Goal: Find specific page/section: Find specific page/section

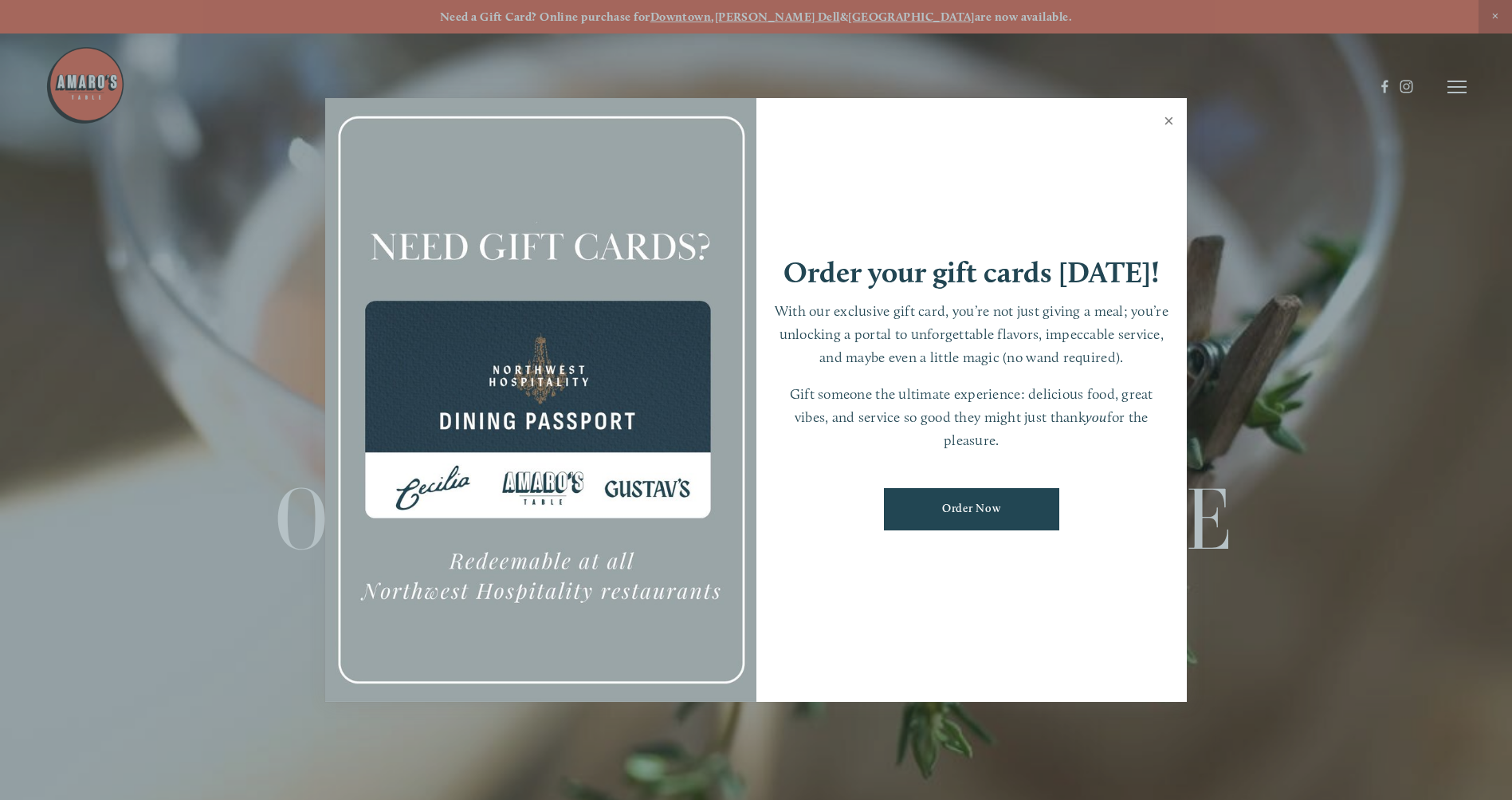
click at [1167, 123] on link "Close" at bounding box center [1168, 123] width 31 height 44
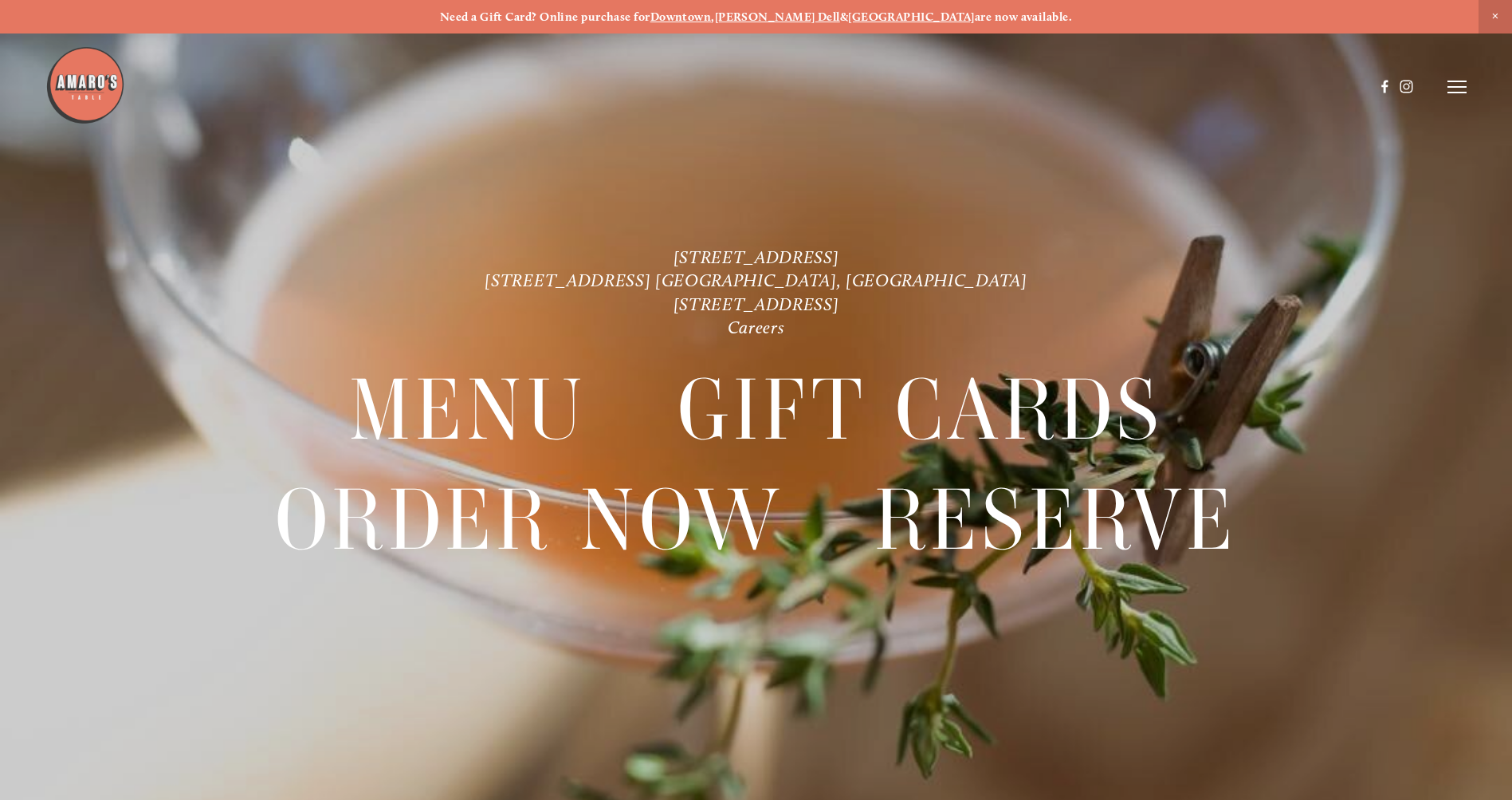
click at [805, 16] on strong "[PERSON_NAME] Dell" at bounding box center [777, 16] width 125 height 14
click at [1454, 91] on icon at bounding box center [1457, 87] width 19 height 14
click at [1133, 85] on span "Menu" at bounding box center [1124, 87] width 32 height 15
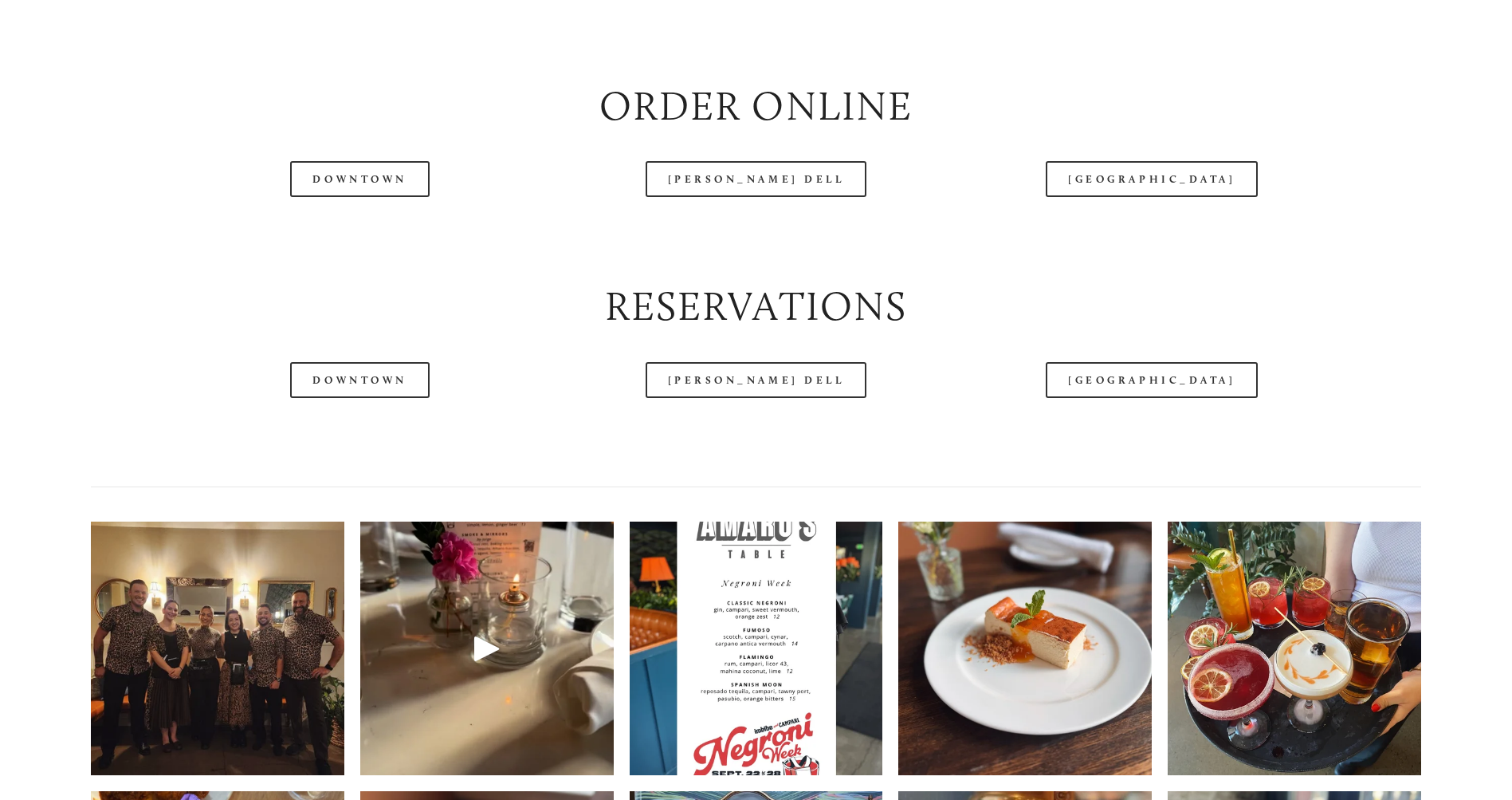
scroll to position [1913, 0]
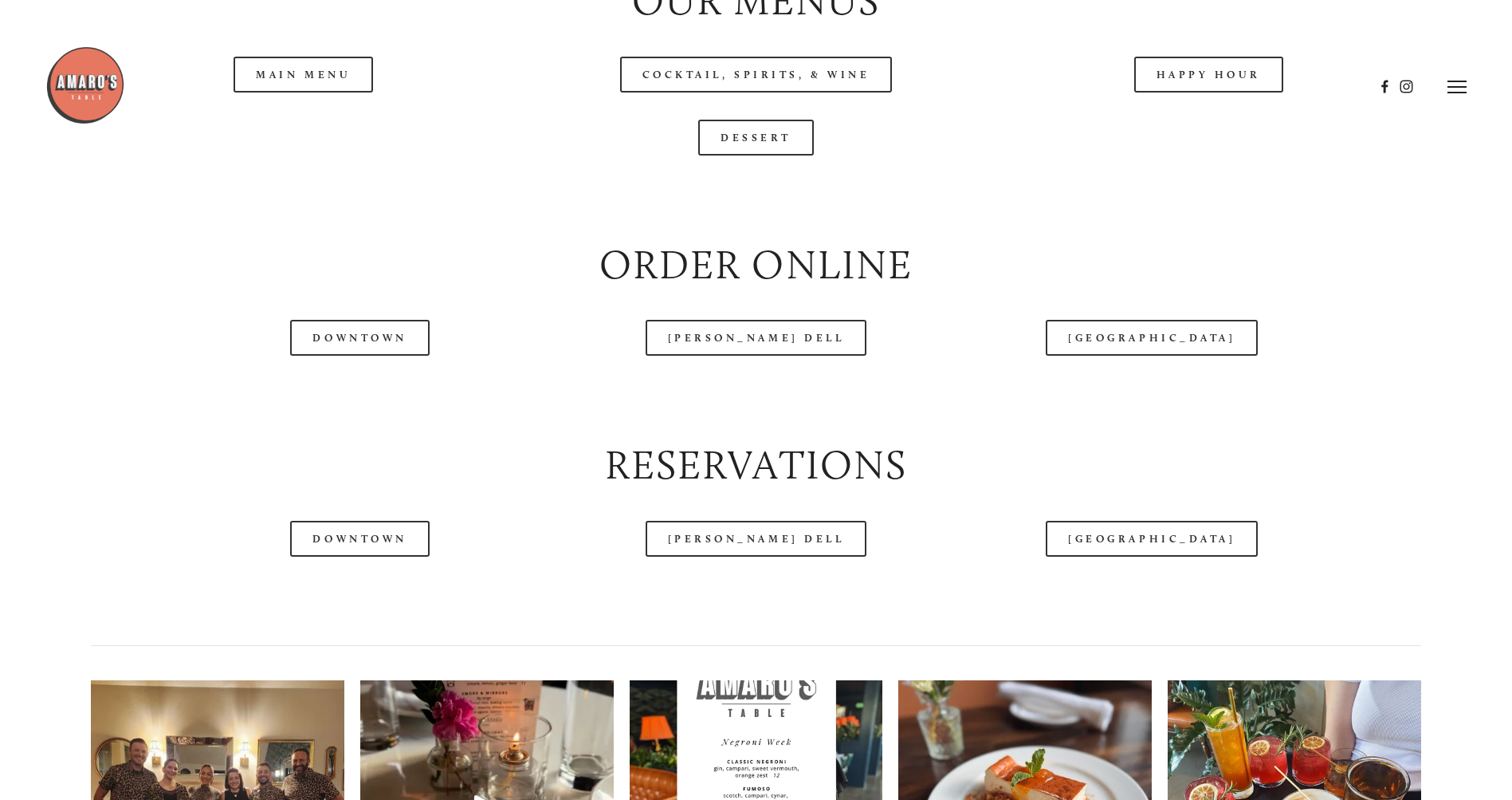
click at [309, 129] on div at bounding box center [710, 86] width 1329 height 83
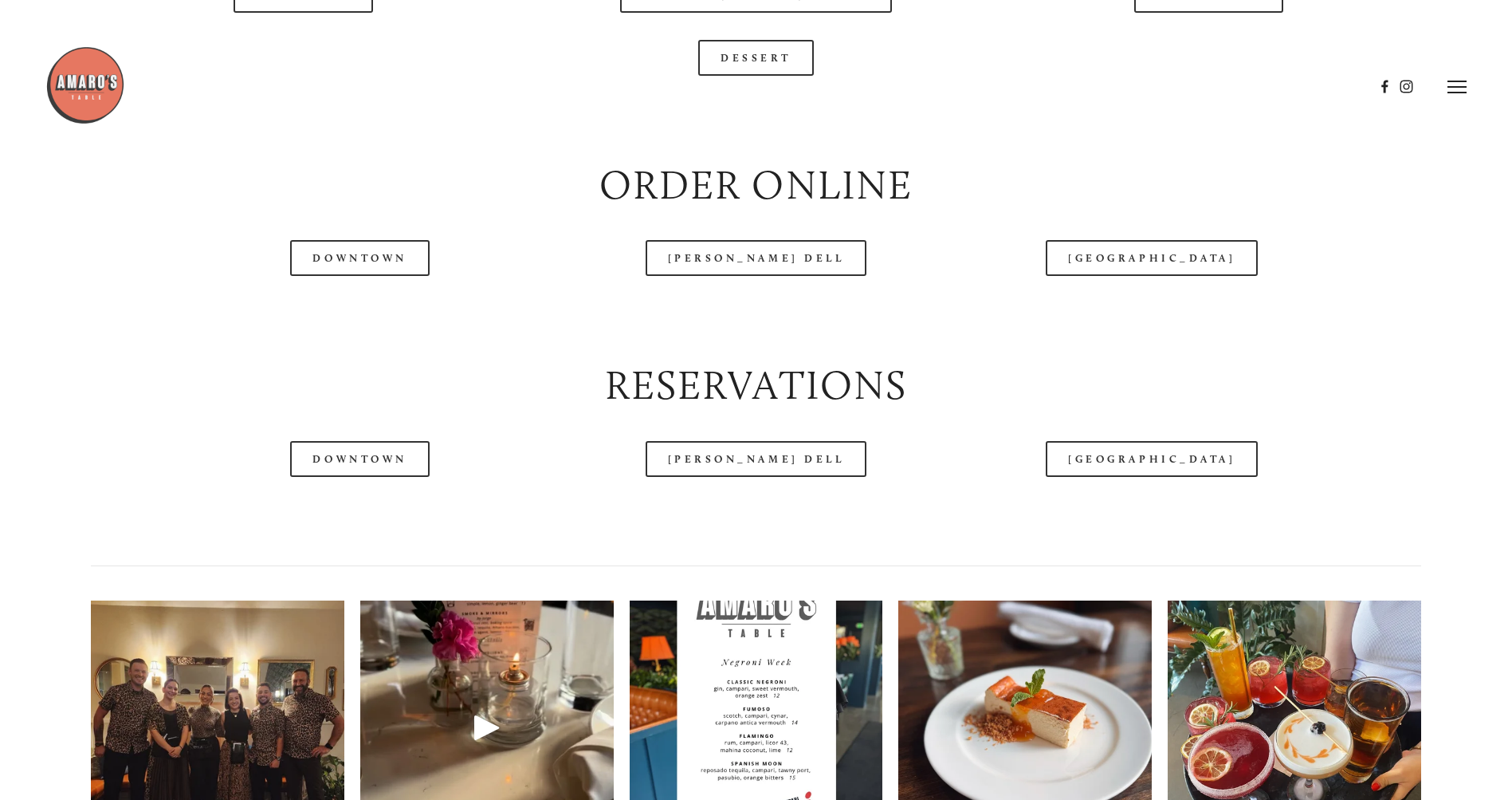
scroll to position [1674, 0]
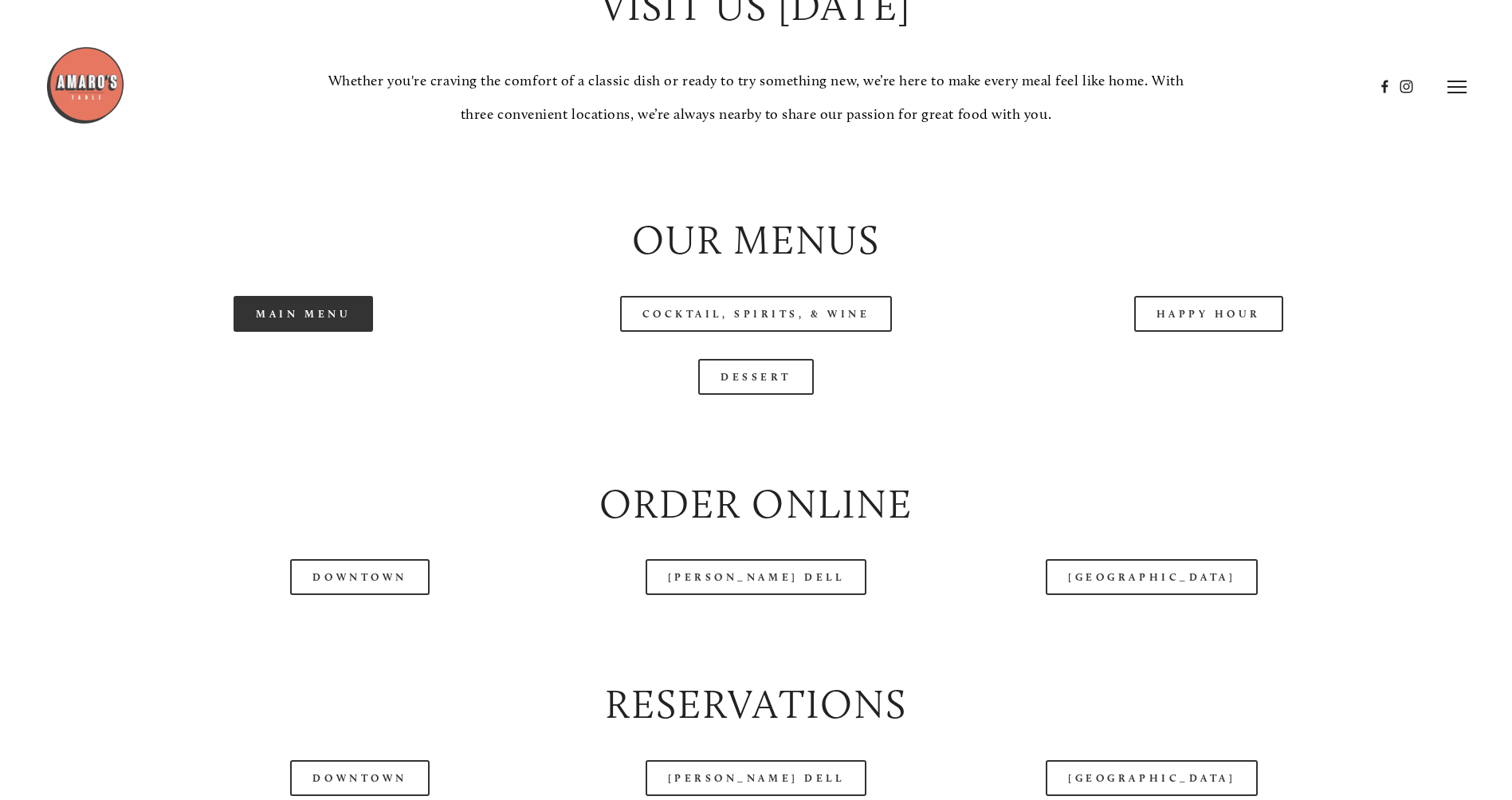
click at [307, 332] on link "Main Menu" at bounding box center [303, 314] width 140 height 36
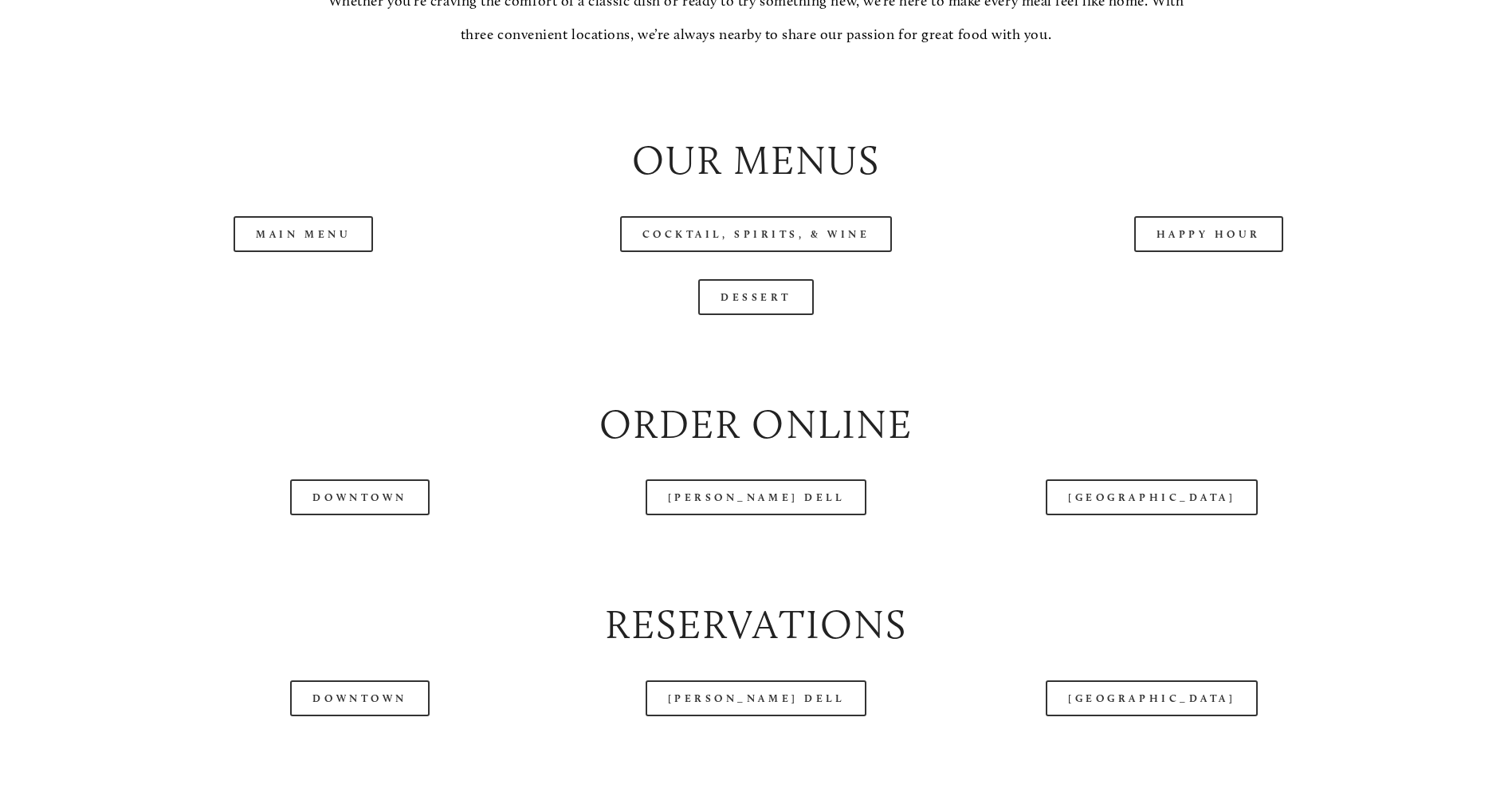
scroll to position [1833, 0]
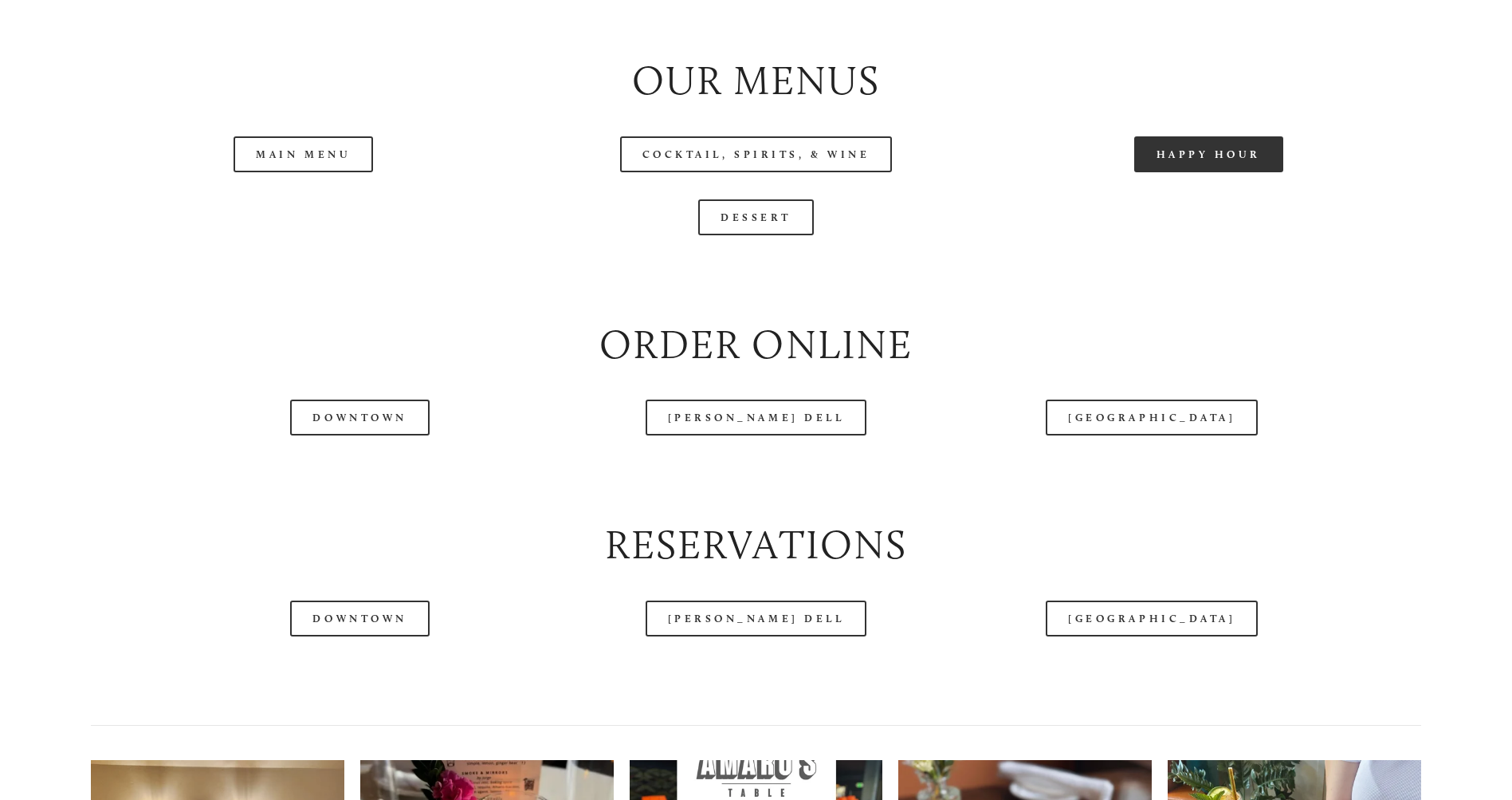
click at [1194, 172] on link "Happy Hour" at bounding box center [1209, 154] width 150 height 36
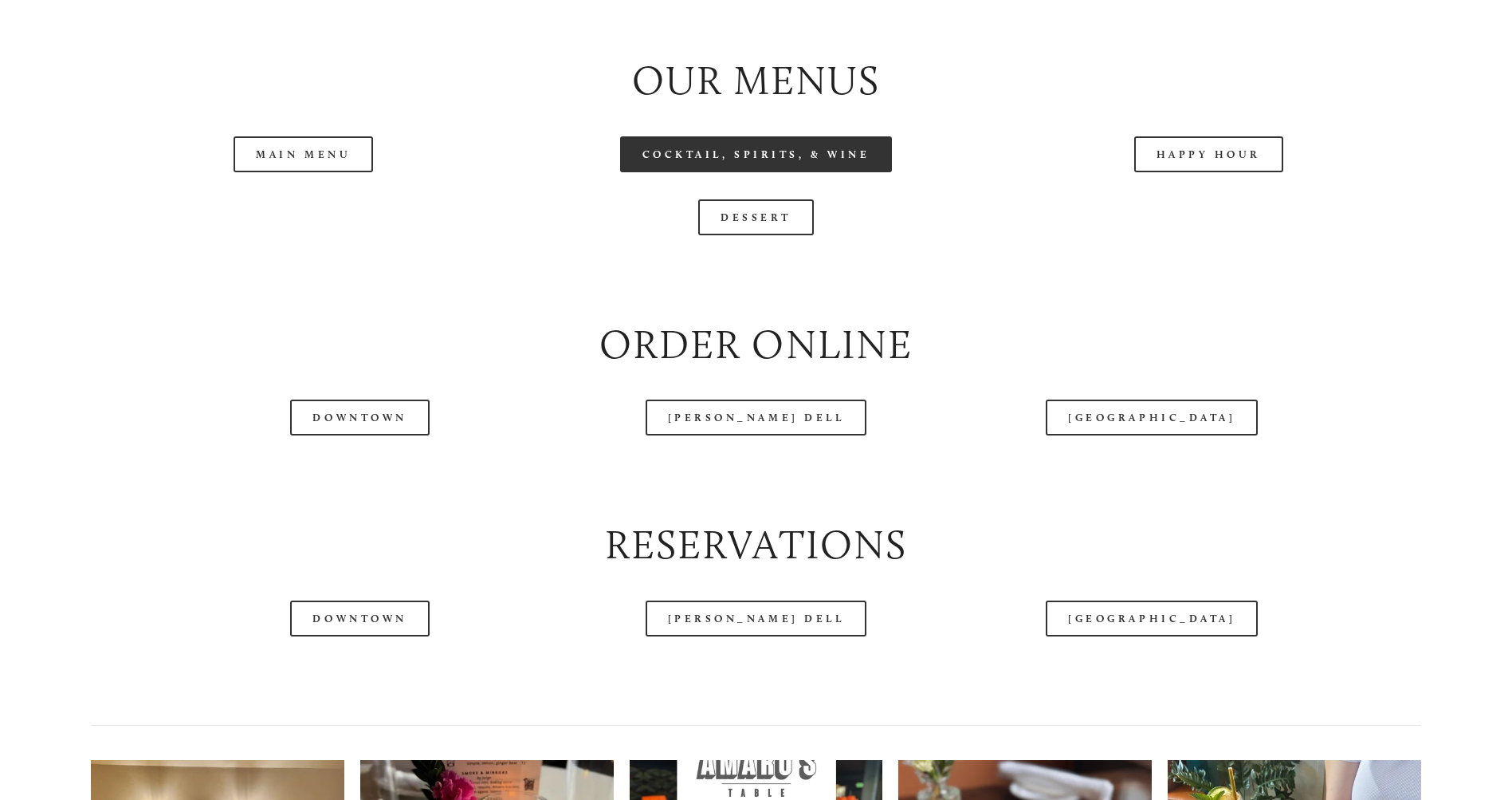
click at [785, 172] on link "Cocktail, Spirits, & Wine" at bounding box center [756, 154] width 272 height 36
